Goal: Communication & Community: Ask a question

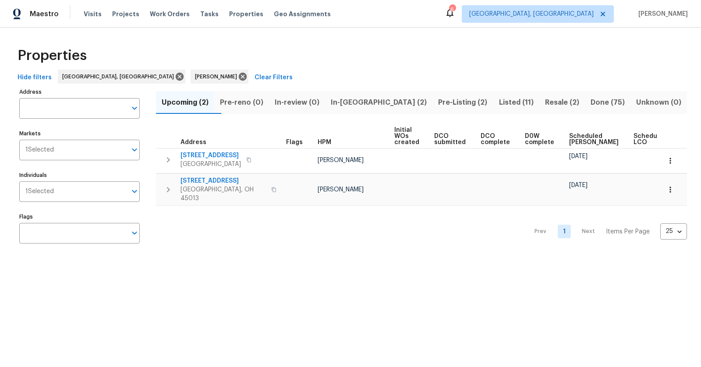
click at [498, 102] on span "Listed (11)" at bounding box center [515, 102] width 35 height 12
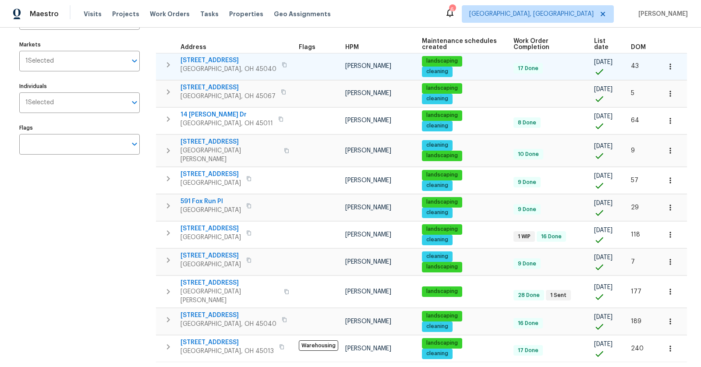
scroll to position [102, 0]
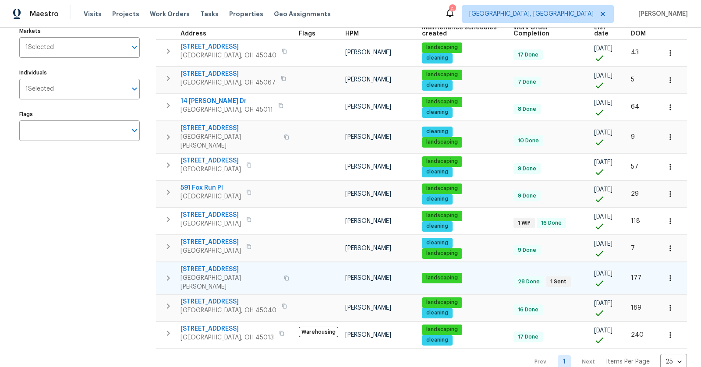
click at [214, 265] on span "[STREET_ADDRESS]" at bounding box center [229, 269] width 98 height 9
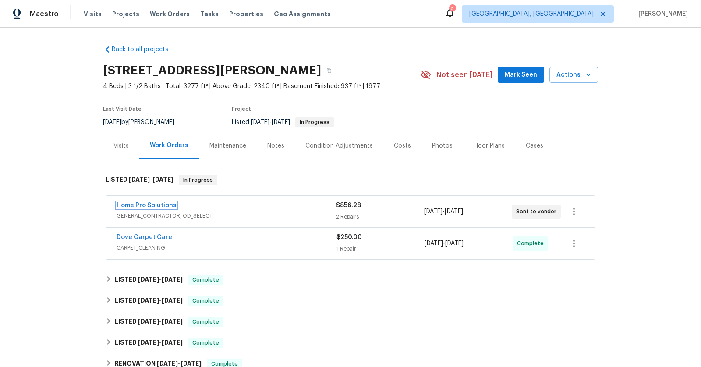
click at [146, 203] on link "Home Pro Solutions" at bounding box center [147, 205] width 60 height 6
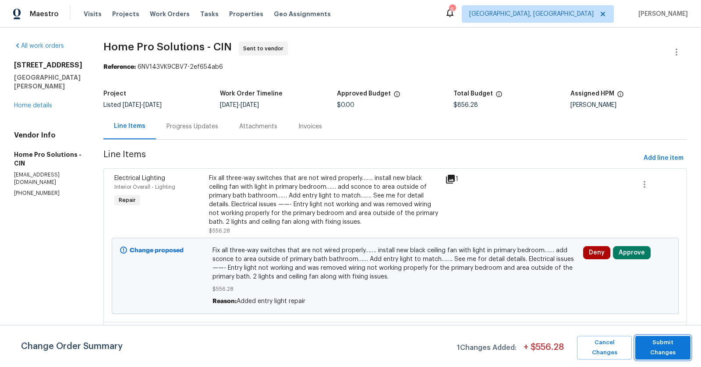
click at [651, 336] on button "Submit Changes" at bounding box center [662, 348] width 55 height 24
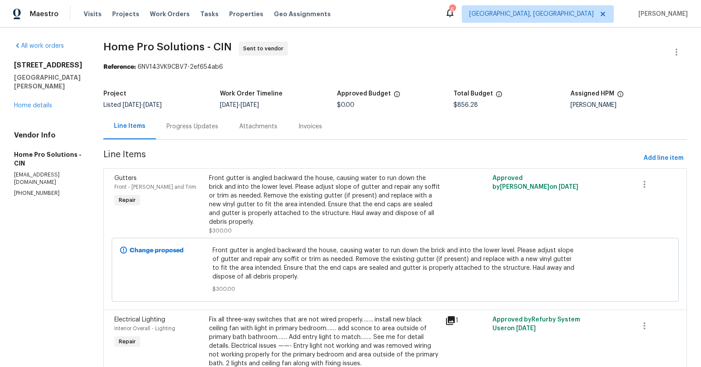
click at [201, 124] on div "Progress Updates" at bounding box center [192, 126] width 52 height 9
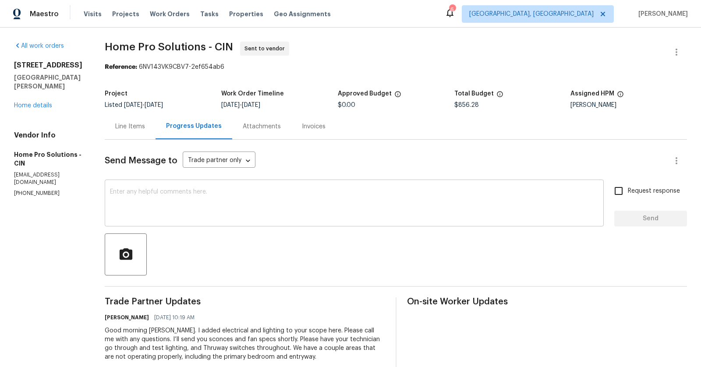
click at [290, 196] on textarea at bounding box center [354, 204] width 488 height 31
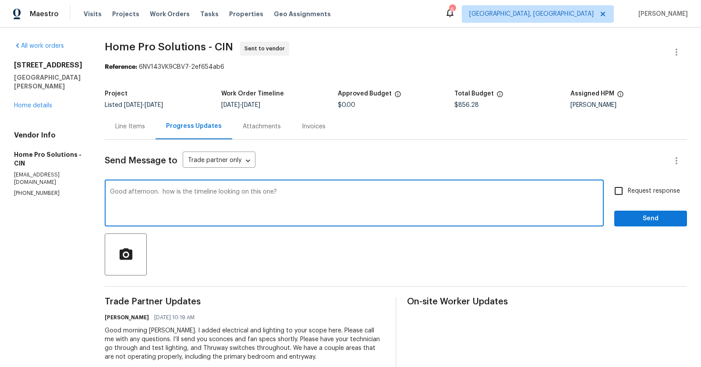
type textarea "Good afternoon. how is the timeline looking on this one?"
click at [616, 192] on input "Request response" at bounding box center [618, 191] width 18 height 18
checkbox input "true"
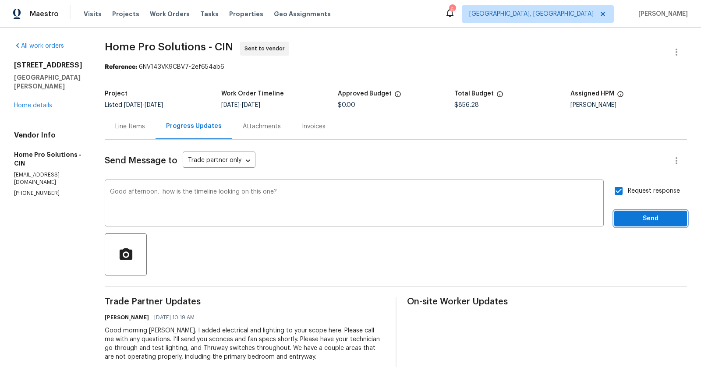
click at [637, 219] on span "Send" at bounding box center [650, 218] width 59 height 11
